Goal: Task Accomplishment & Management: Use online tool/utility

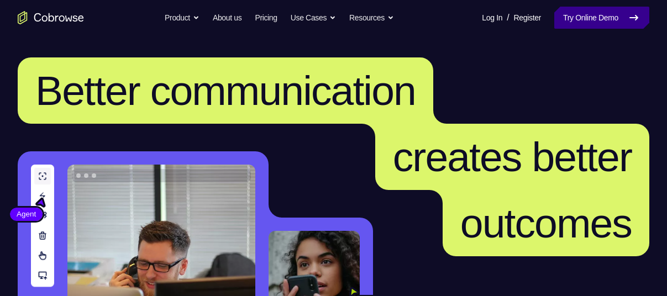
drag, startPoint x: 0, startPoint y: 0, endPoint x: 572, endPoint y: 21, distance: 572.2
click at [572, 21] on link "Try Online Demo" at bounding box center [602, 18] width 95 height 22
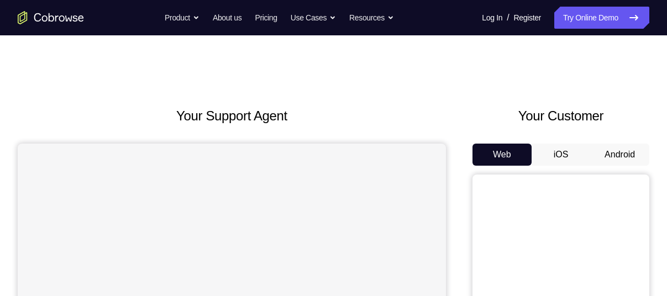
scroll to position [104, 0]
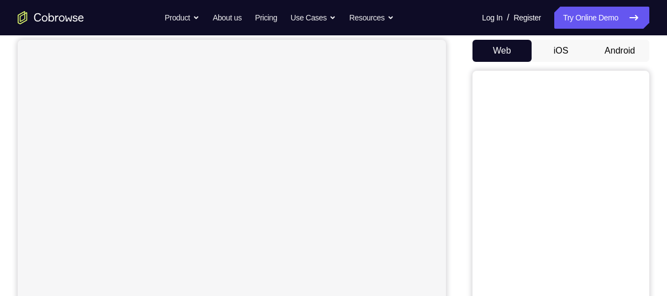
click at [614, 58] on button "Android" at bounding box center [620, 51] width 59 height 22
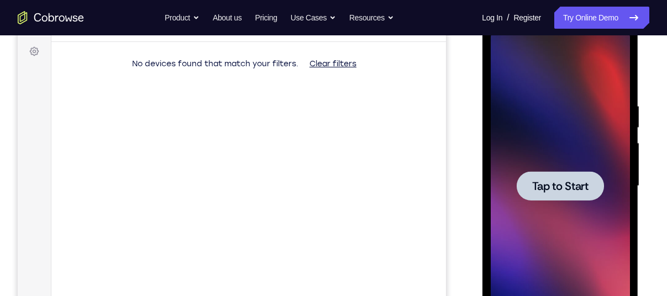
scroll to position [0, 0]
click at [562, 176] on div at bounding box center [560, 185] width 87 height 29
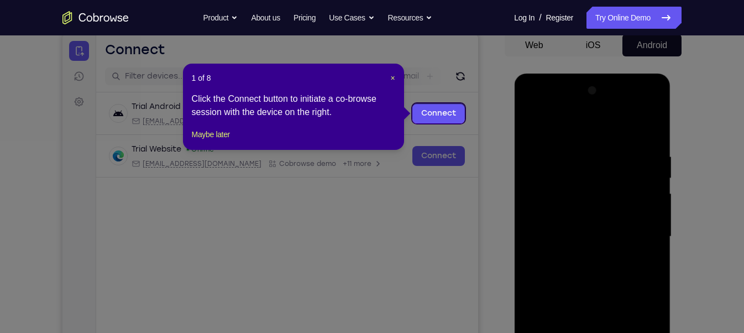
scroll to position [108, 0]
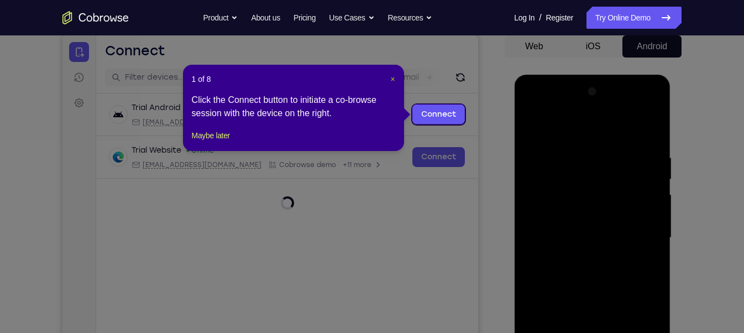
click at [393, 79] on span "×" at bounding box center [392, 79] width 4 height 9
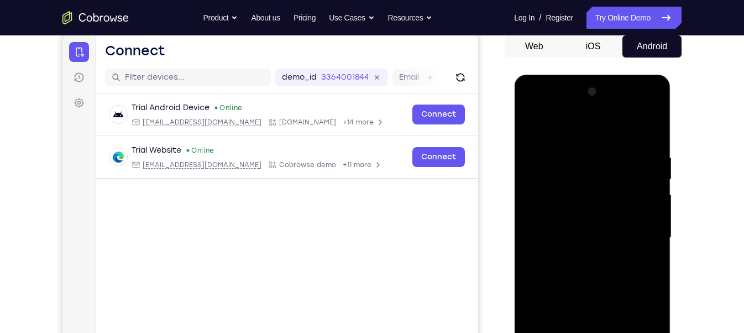
scroll to position [243, 0]
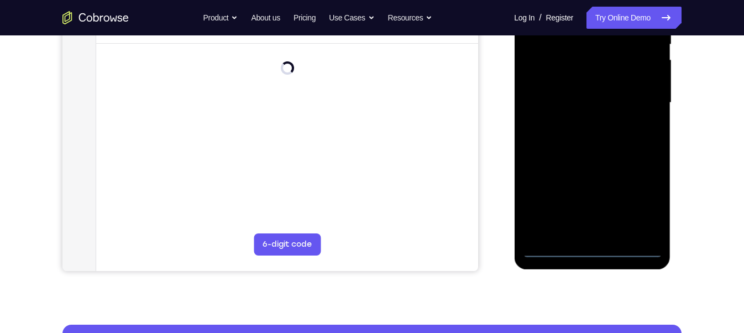
click at [591, 247] on div at bounding box center [592, 103] width 139 height 310
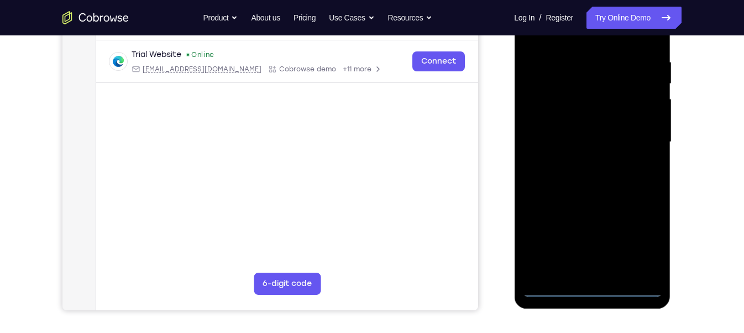
scroll to position [204, 0]
click at [647, 239] on div at bounding box center [592, 143] width 139 height 310
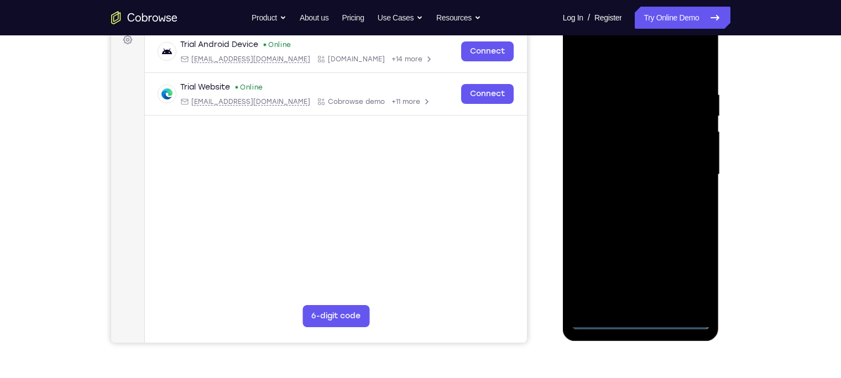
scroll to position [140, 0]
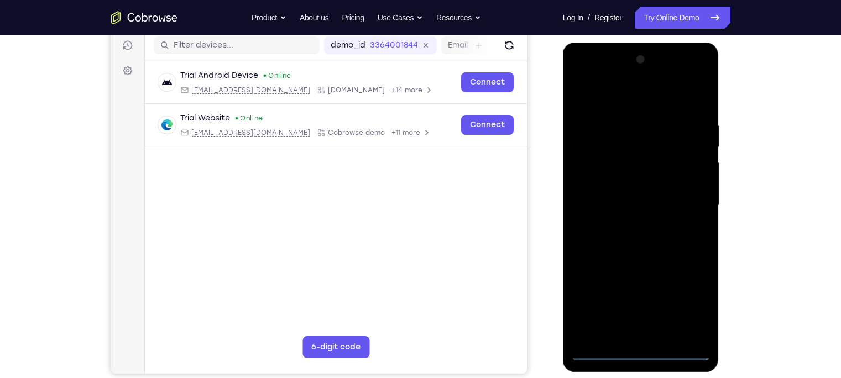
click at [667, 76] on div at bounding box center [640, 206] width 139 height 310
click at [664, 95] on div at bounding box center [640, 206] width 139 height 310
click at [614, 74] on div at bounding box center [640, 206] width 139 height 310
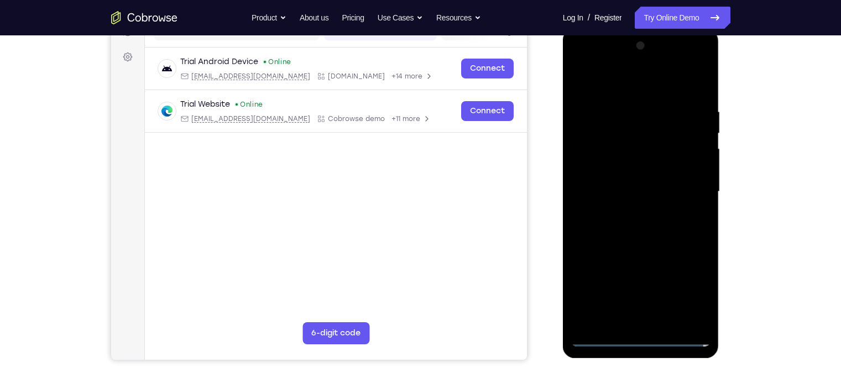
scroll to position [156, 0]
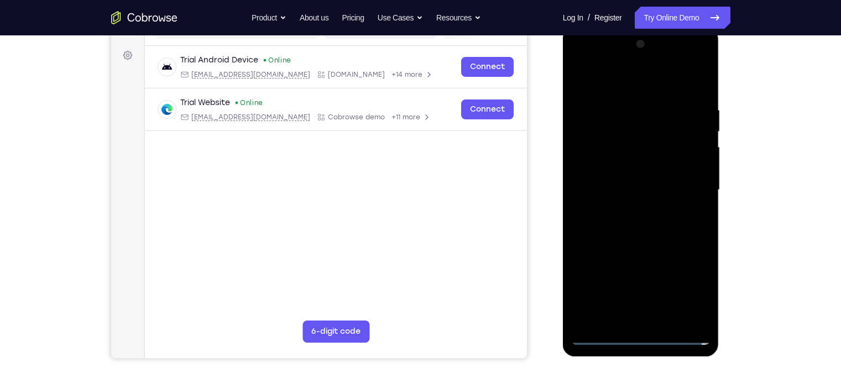
click at [653, 296] on div at bounding box center [640, 190] width 139 height 310
click at [630, 179] on div at bounding box center [640, 190] width 139 height 310
click at [629, 172] on div at bounding box center [640, 190] width 139 height 310
click at [619, 191] on div at bounding box center [640, 190] width 139 height 310
click at [597, 102] on div at bounding box center [640, 190] width 139 height 310
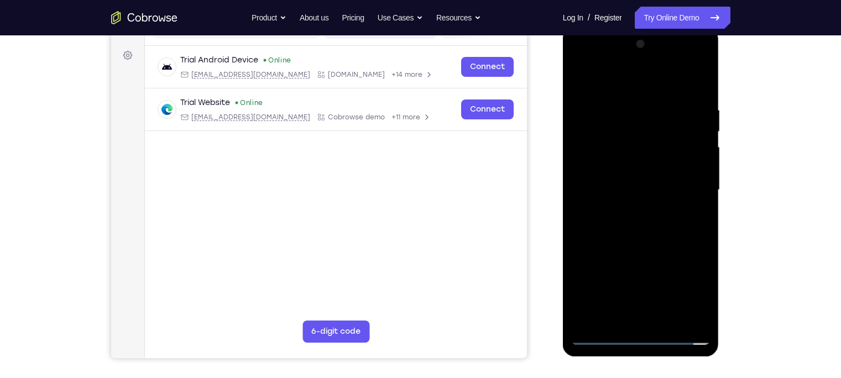
click at [620, 226] on div at bounding box center [640, 190] width 139 height 310
click at [638, 216] on div at bounding box center [640, 190] width 139 height 310
click at [667, 93] on div at bounding box center [640, 190] width 139 height 310
click at [667, 79] on div at bounding box center [640, 190] width 139 height 310
click at [581, 76] on div at bounding box center [640, 190] width 139 height 310
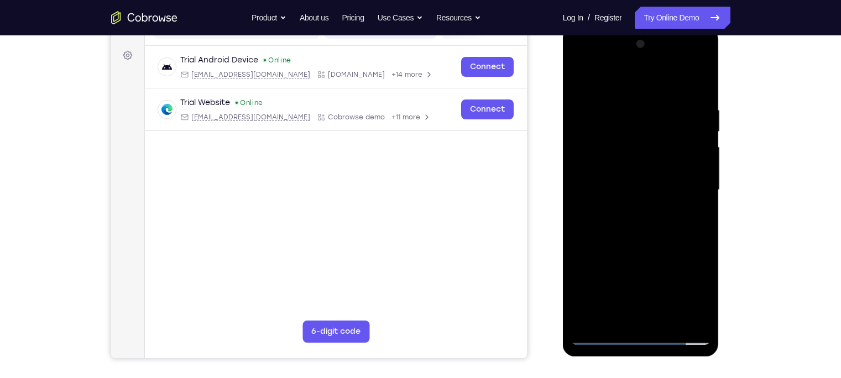
click at [622, 96] on div at bounding box center [640, 190] width 139 height 310
click at [600, 79] on div at bounding box center [640, 190] width 139 height 310
click at [589, 106] on div at bounding box center [640, 190] width 139 height 310
click at [667, 296] on div at bounding box center [640, 190] width 139 height 310
click at [667, 85] on div at bounding box center [640, 190] width 139 height 310
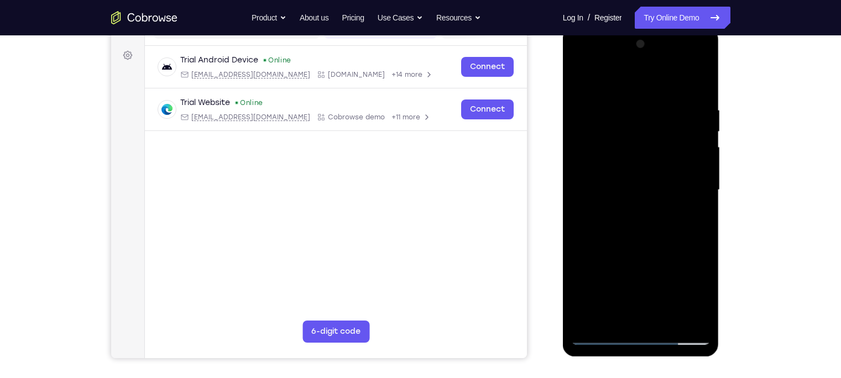
click at [578, 74] on div at bounding box center [640, 190] width 139 height 310
click at [667, 82] on div at bounding box center [640, 190] width 139 height 310
drag, startPoint x: 667, startPoint y: 138, endPoint x: 648, endPoint y: 254, distance: 117.7
click at [648, 254] on div at bounding box center [640, 190] width 139 height 310
drag, startPoint x: 648, startPoint y: 128, endPoint x: 637, endPoint y: 261, distance: 133.8
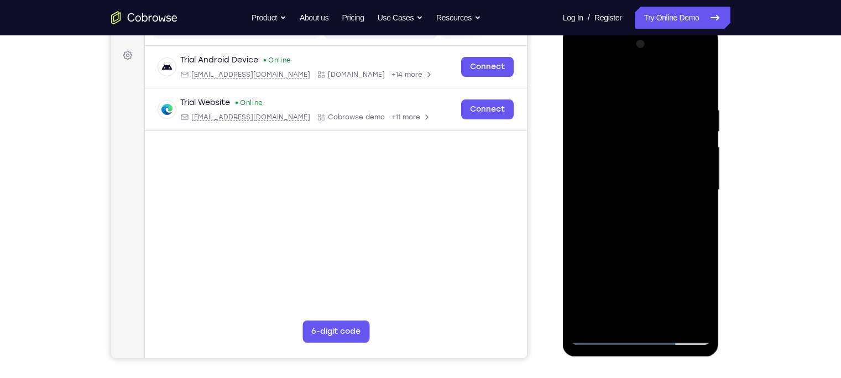
click at [637, 261] on div at bounding box center [640, 190] width 139 height 310
drag, startPoint x: 669, startPoint y: 104, endPoint x: 614, endPoint y: 109, distance: 55.0
click at [614, 109] on div at bounding box center [640, 190] width 139 height 310
drag, startPoint x: 647, startPoint y: 194, endPoint x: 641, endPoint y: 234, distance: 40.7
click at [641, 234] on div at bounding box center [640, 190] width 139 height 310
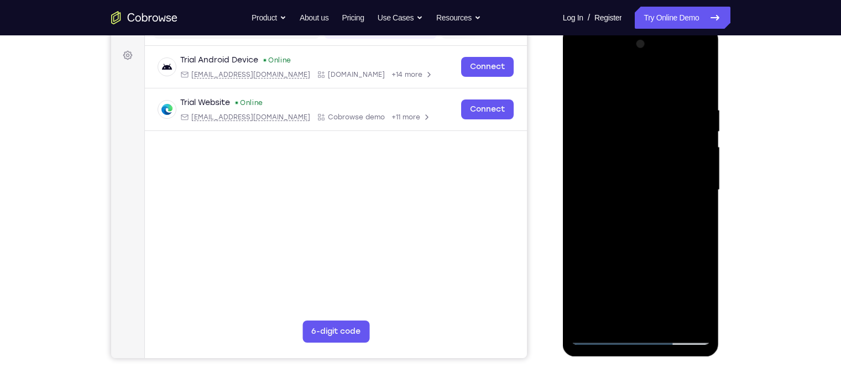
click at [614, 296] on div at bounding box center [640, 190] width 139 height 310
click at [629, 82] on div at bounding box center [640, 190] width 139 height 310
click at [639, 109] on div at bounding box center [640, 190] width 139 height 310
click at [592, 296] on div at bounding box center [640, 190] width 139 height 310
click at [667, 296] on div at bounding box center [640, 190] width 139 height 310
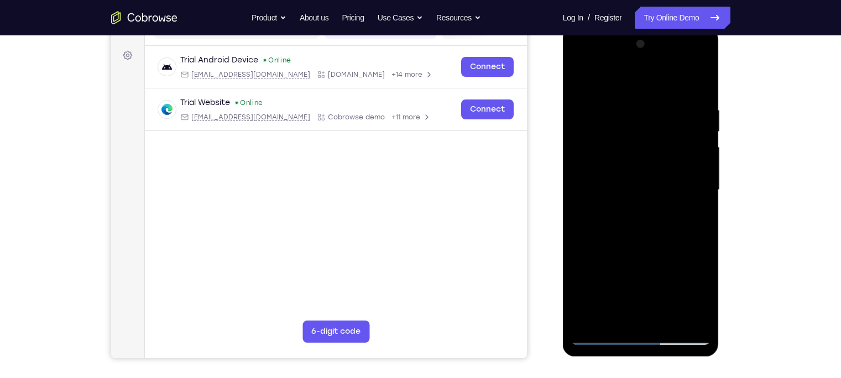
drag, startPoint x: 701, startPoint y: 77, endPoint x: 702, endPoint y: 140, distance: 62.5
click at [667, 140] on div at bounding box center [640, 190] width 139 height 310
click at [667, 133] on div at bounding box center [640, 190] width 139 height 310
click at [580, 80] on div at bounding box center [640, 190] width 139 height 310
drag, startPoint x: 632, startPoint y: 258, endPoint x: 628, endPoint y: 142, distance: 116.8
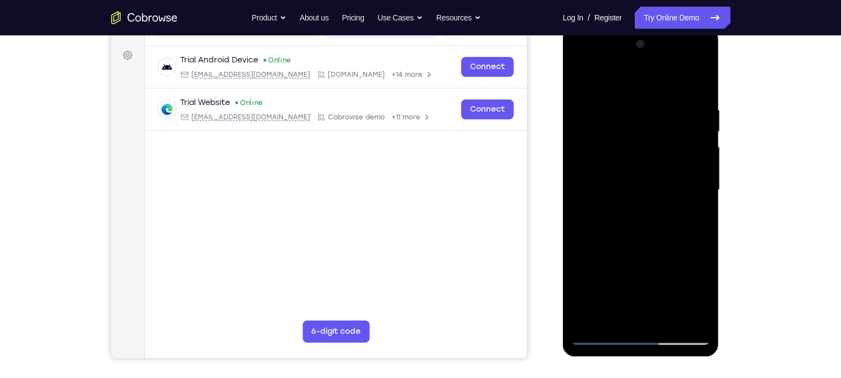
click at [628, 142] on div at bounding box center [640, 190] width 139 height 310
drag, startPoint x: 635, startPoint y: 254, endPoint x: 643, endPoint y: 119, distance: 135.2
click at [643, 119] on div at bounding box center [640, 190] width 139 height 310
drag, startPoint x: 638, startPoint y: 254, endPoint x: 639, endPoint y: 148, distance: 106.7
click at [639, 148] on div at bounding box center [640, 190] width 139 height 310
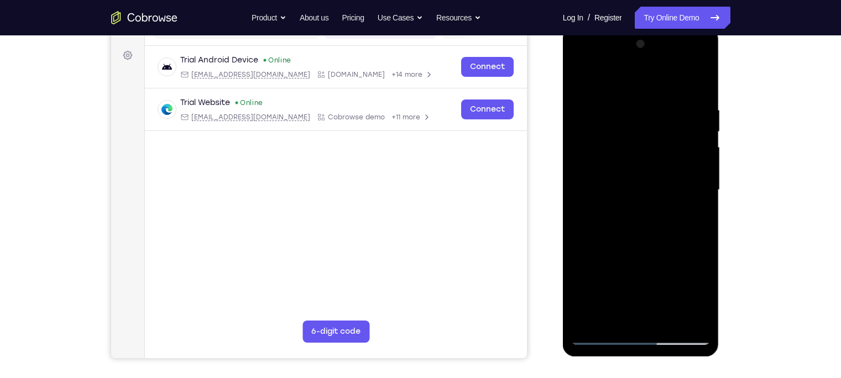
drag, startPoint x: 627, startPoint y: 290, endPoint x: 619, endPoint y: 194, distance: 97.0
click at [619, 194] on div at bounding box center [640, 190] width 139 height 310
drag, startPoint x: 627, startPoint y: 279, endPoint x: 625, endPoint y: 166, distance: 112.8
click at [625, 166] on div at bounding box center [640, 190] width 139 height 310
click at [591, 295] on div at bounding box center [640, 190] width 139 height 310
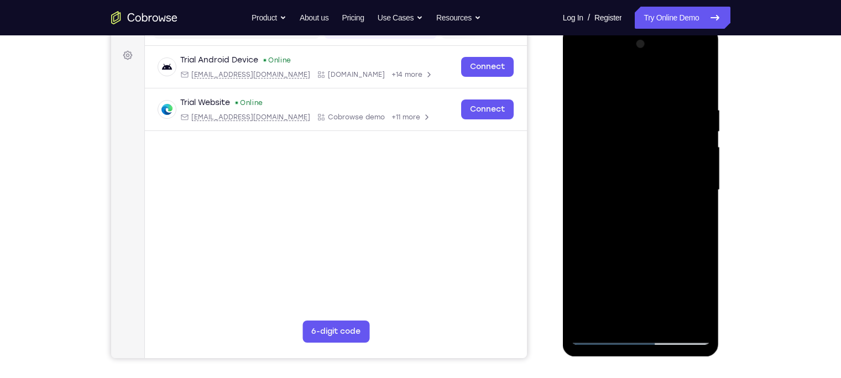
click at [640, 211] on div at bounding box center [640, 190] width 139 height 310
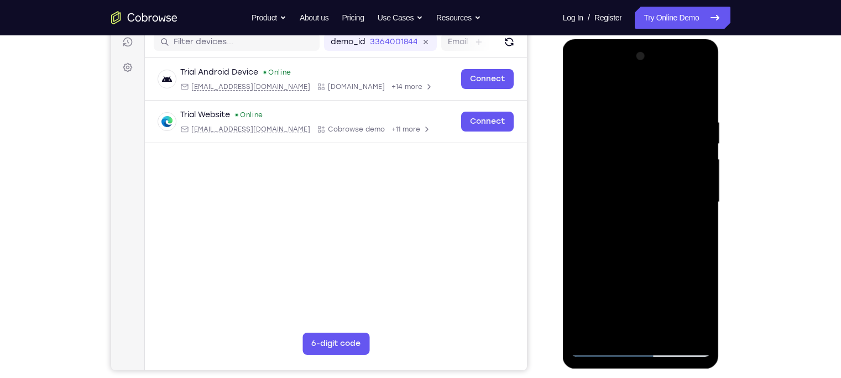
scroll to position [147, 0]
